Goal: Task Accomplishment & Management: Complete application form

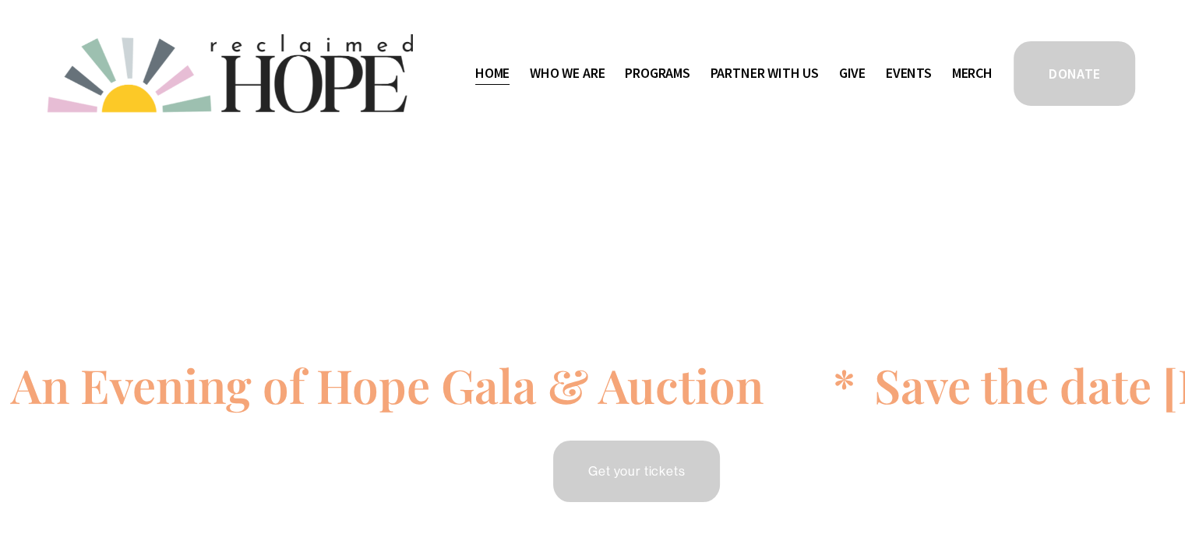
click at [0, 0] on span "Thrive Support Groups" at bounding box center [0, 0] width 0 height 0
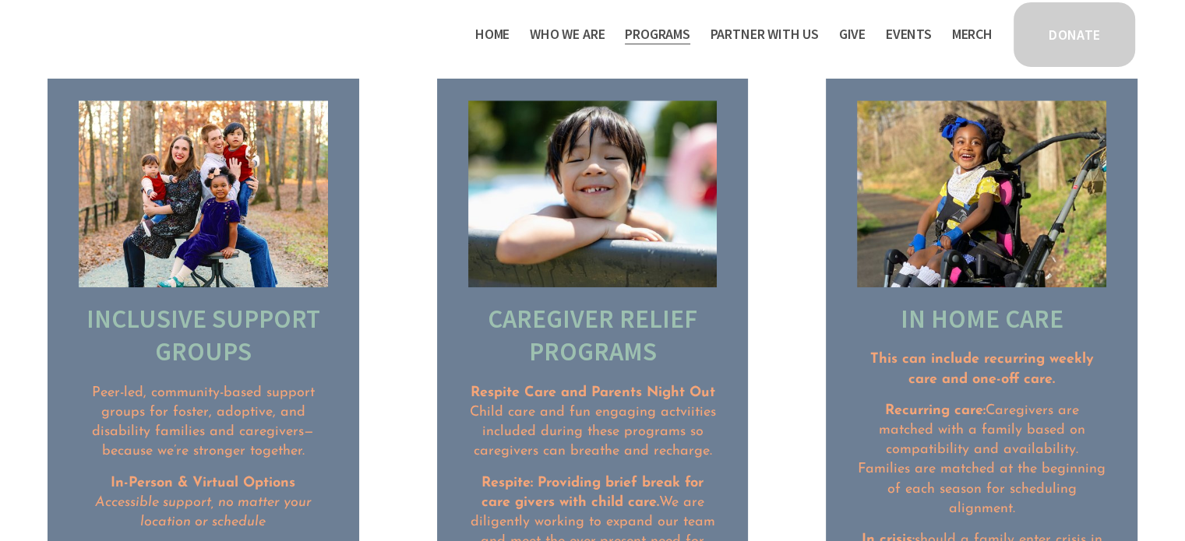
scroll to position [1754, 0]
click at [255, 312] on h2 "Inclusive Support Groups" at bounding box center [203, 336] width 249 height 66
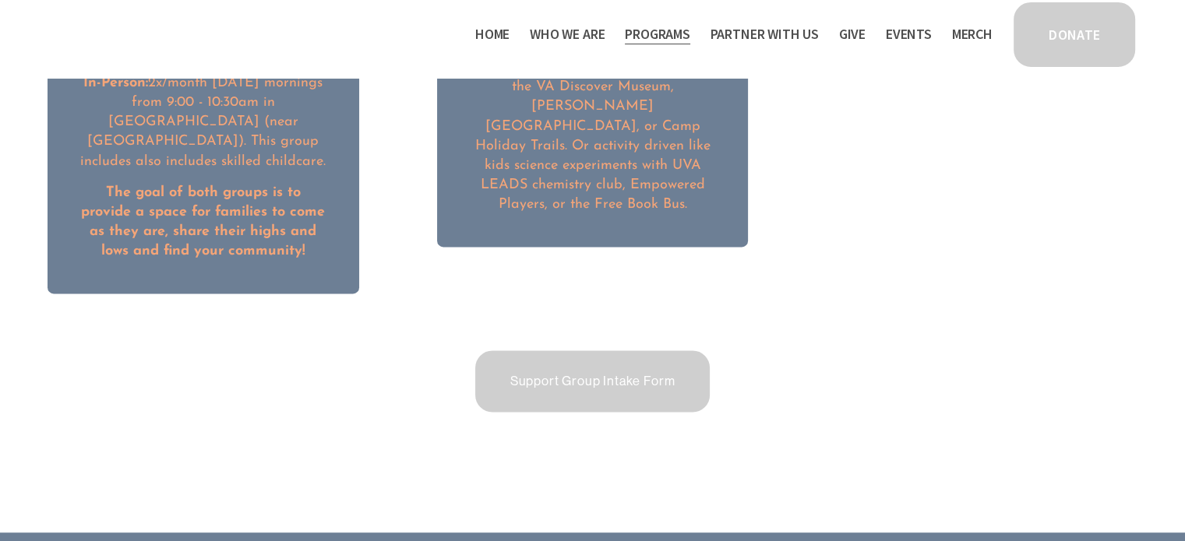
scroll to position [2402, 0]
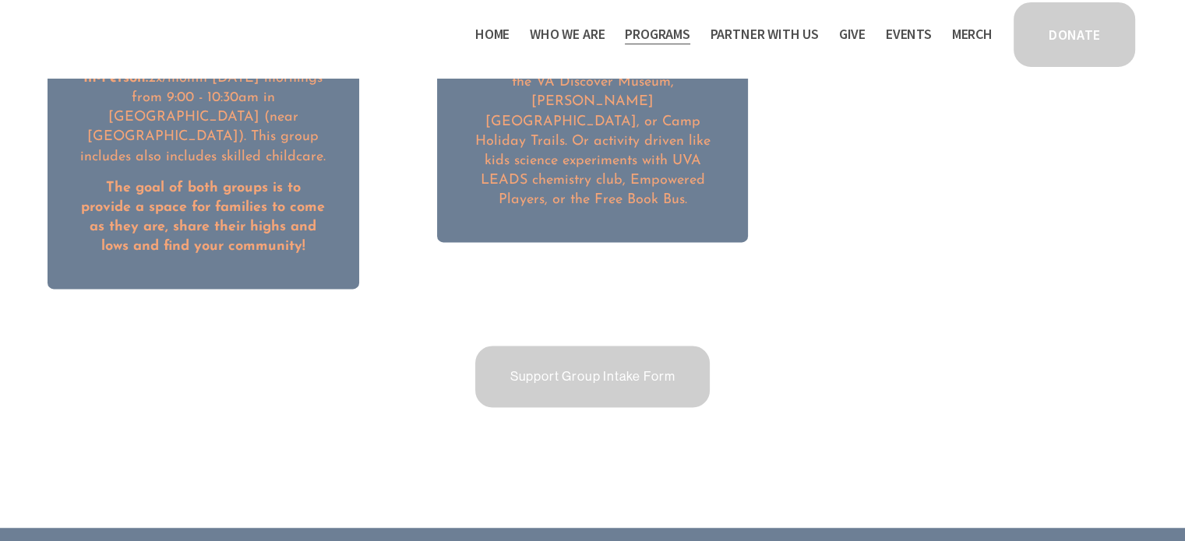
click at [517, 363] on link "Support Group Intake Form" at bounding box center [593, 376] width 240 height 66
